Goal: Transaction & Acquisition: Purchase product/service

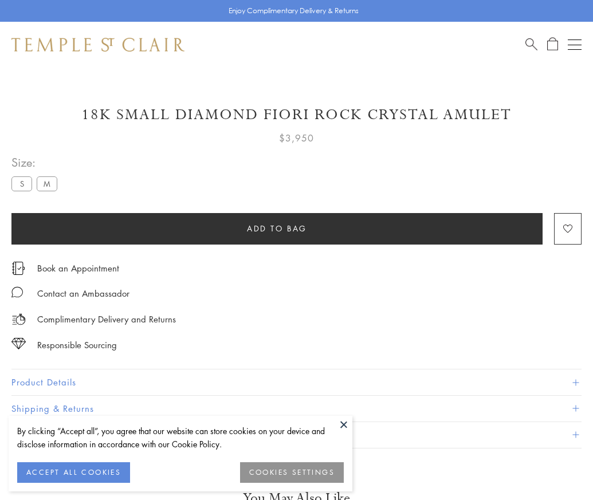
click at [277, 228] on span "Add to bag" at bounding box center [277, 228] width 60 height 13
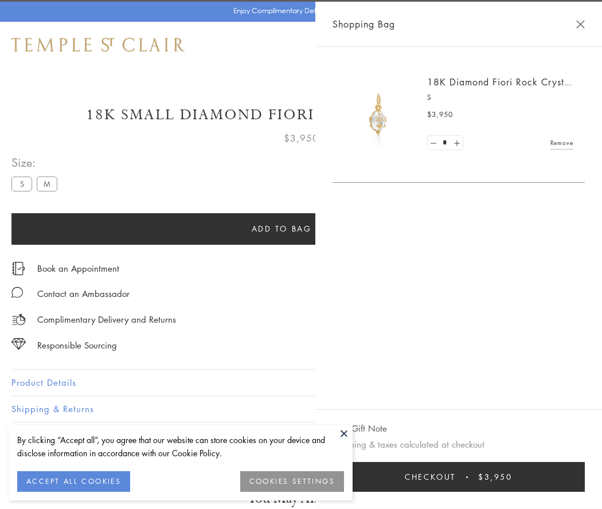
click at [456, 477] on span "Checkout" at bounding box center [430, 477] width 51 height 13
